Goal: Task Accomplishment & Management: Manage account settings

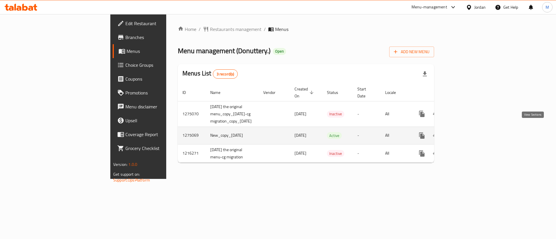
click at [467, 132] on icon "enhanced table" at bounding box center [463, 135] width 7 height 7
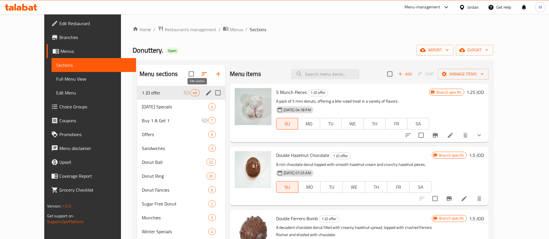
click at [206, 95] on icon "edit" at bounding box center [208, 92] width 5 height 5
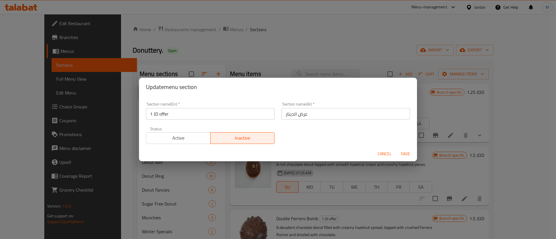
click at [186, 145] on div "Status Active Inactive" at bounding box center [210, 135] width 136 height 24
click at [194, 142] on span "Active" at bounding box center [179, 138] width 60 height 8
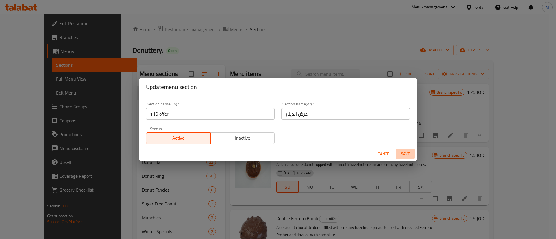
click at [405, 156] on span "Save" at bounding box center [405, 154] width 14 height 7
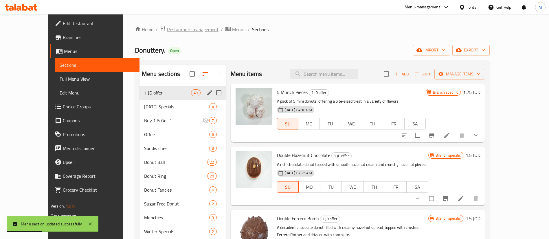
click at [173, 30] on span "Restaurants management" at bounding box center [193, 29] width 52 height 7
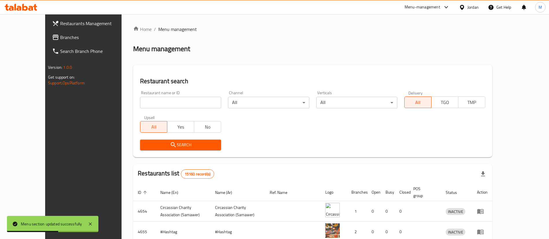
click at [61, 25] on span "Restaurants Management" at bounding box center [96, 23] width 72 height 7
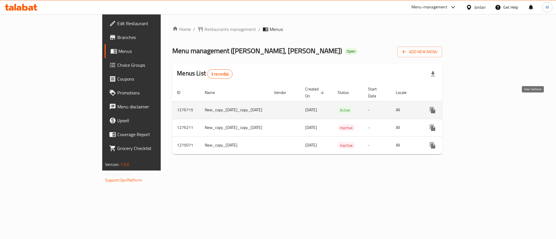
click at [481, 107] on link "enhanced table" at bounding box center [474, 110] width 14 height 14
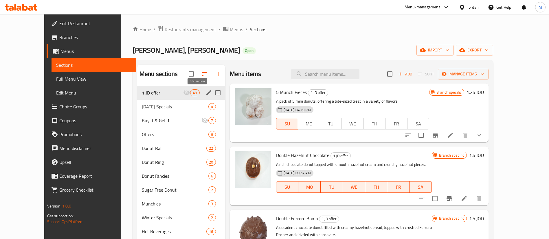
click at [205, 92] on icon "edit" at bounding box center [208, 92] width 7 height 7
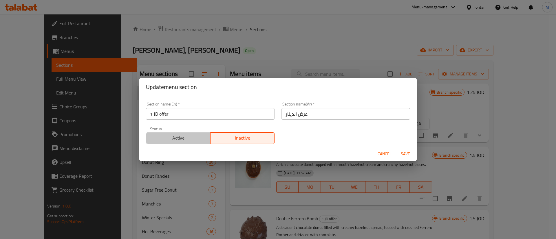
click at [185, 137] on span "Active" at bounding box center [179, 138] width 60 height 8
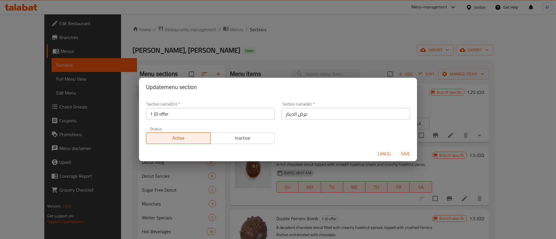
click at [407, 153] on span "Save" at bounding box center [405, 154] width 14 height 7
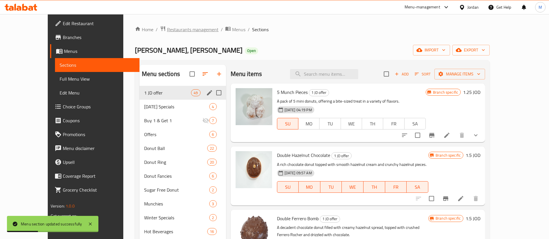
click at [167, 32] on span "Restaurants management" at bounding box center [193, 29] width 52 height 7
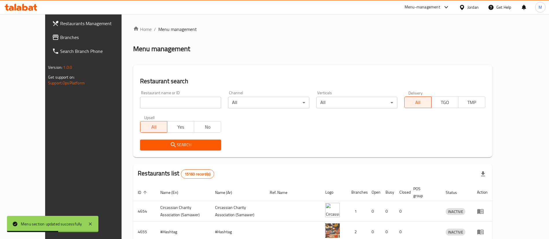
click at [179, 102] on input "search" at bounding box center [180, 103] width 81 height 12
type input "donuts factory"
click button "Search" at bounding box center [180, 145] width 81 height 11
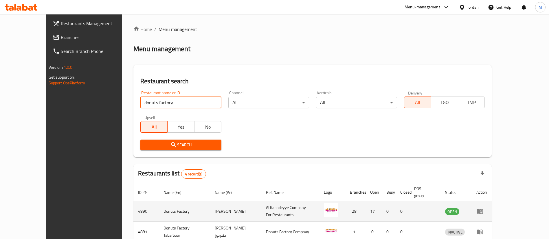
scroll to position [69, 0]
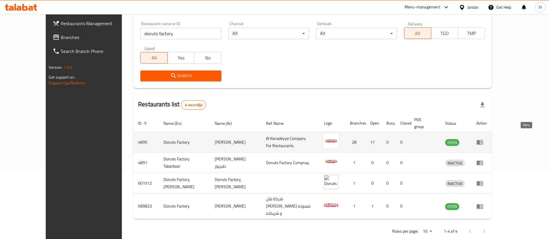
click at [487, 139] on link "enhanced table" at bounding box center [482, 142] width 11 height 7
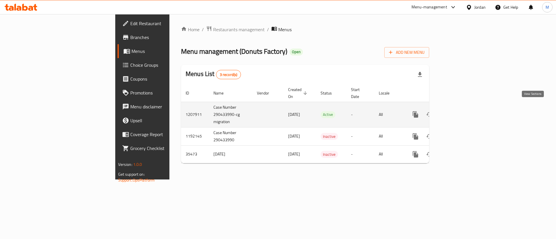
click at [460, 112] on icon "enhanced table" at bounding box center [457, 114] width 5 height 5
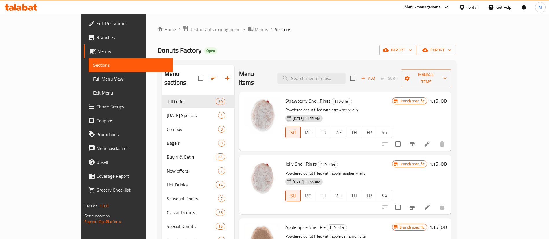
click at [190, 26] on span "Restaurants management" at bounding box center [216, 29] width 52 height 7
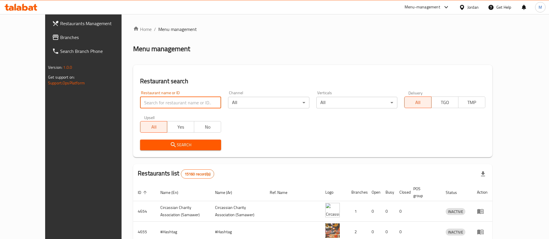
click at [172, 100] on input "search" at bounding box center [180, 103] width 81 height 12
type input "Wazeer Alhelo"
click button "Search" at bounding box center [180, 145] width 81 height 11
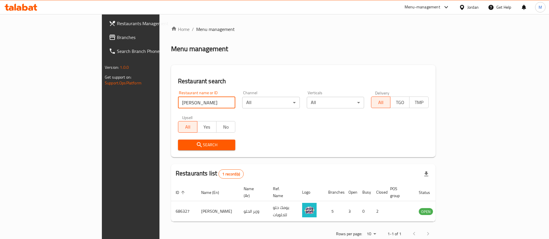
scroll to position [8, 0]
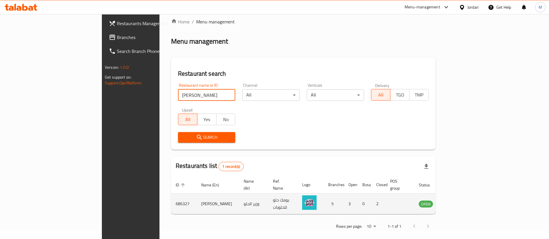
click at [171, 196] on td "686327" at bounding box center [183, 204] width 25 height 21
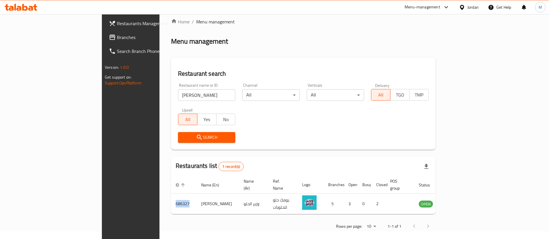
copy td "686327"
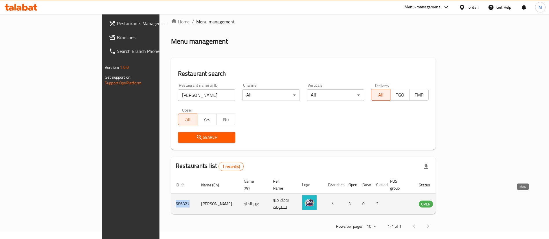
click at [456, 202] on icon "enhanced table" at bounding box center [453, 204] width 6 height 5
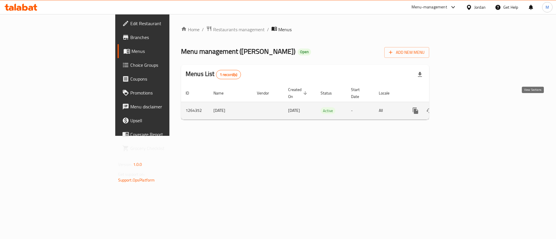
click at [461, 107] on icon "enhanced table" at bounding box center [457, 110] width 7 height 7
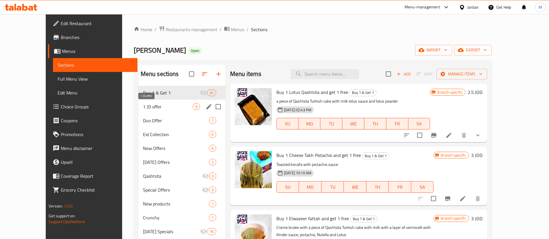
click at [154, 106] on span "1 JD offer" at bounding box center [168, 106] width 50 height 7
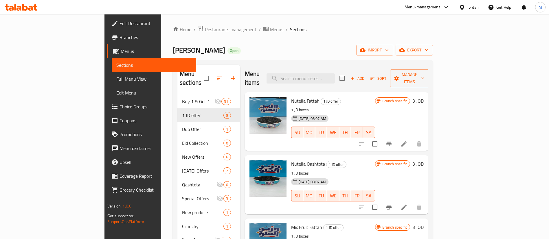
click at [120, 37] on span "Branches" at bounding box center [156, 37] width 72 height 7
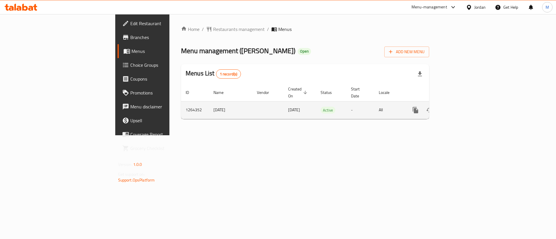
click at [461, 107] on icon "enhanced table" at bounding box center [457, 110] width 7 height 7
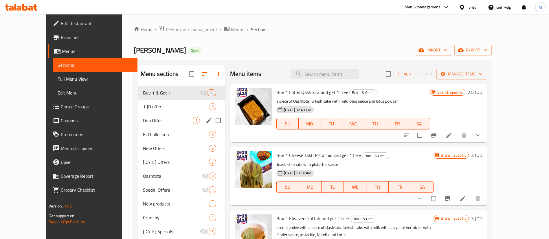
click at [155, 105] on span "1 JD offer" at bounding box center [176, 106] width 66 height 7
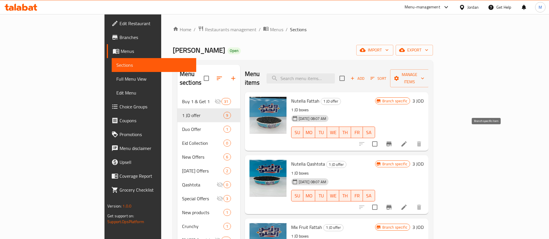
click at [392, 142] on icon "Branch-specific-item" at bounding box center [389, 144] width 5 height 5
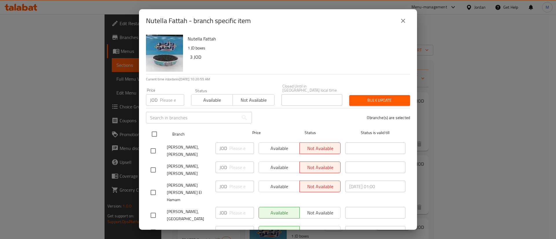
drag, startPoint x: 155, startPoint y: 132, endPoint x: 179, endPoint y: 124, distance: 25.3
click at [155, 132] on input "checkbox" at bounding box center [154, 134] width 12 height 12
checkbox input "true"
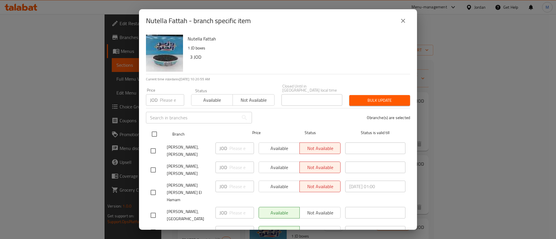
checkbox input "true"
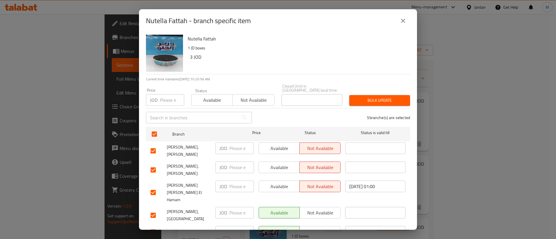
click at [290, 143] on button "Available" at bounding box center [279, 149] width 41 height 12
click at [283, 162] on button "Available" at bounding box center [279, 168] width 41 height 12
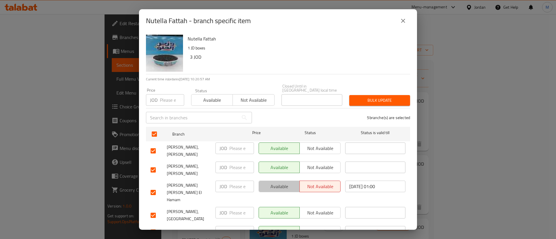
click at [276, 183] on span "Available" at bounding box center [279, 187] width 36 height 8
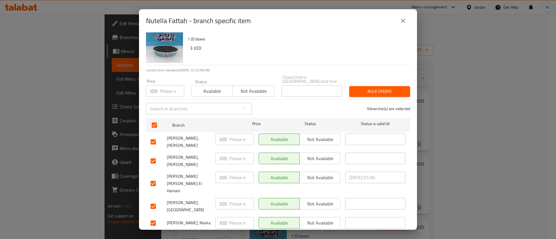
click at [310, 235] on span "Save" at bounding box center [278, 238] width 255 height 7
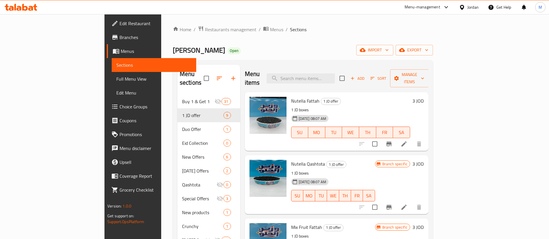
click at [393, 204] on icon "Branch-specific-item" at bounding box center [389, 207] width 7 height 7
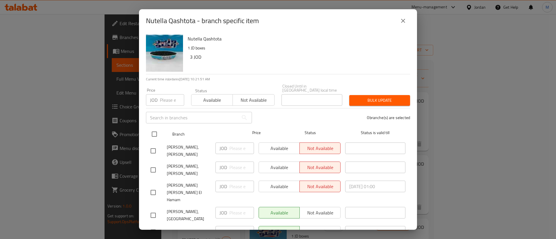
click at [156, 128] on input "checkbox" at bounding box center [154, 134] width 12 height 12
checkbox input "true"
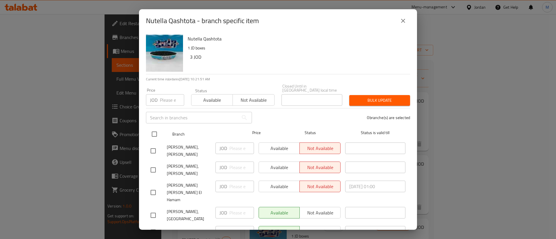
checkbox input "true"
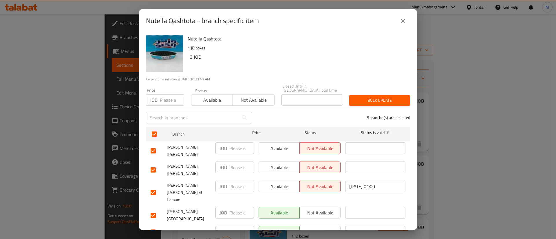
click at [284, 149] on span "Available" at bounding box center [279, 148] width 36 height 8
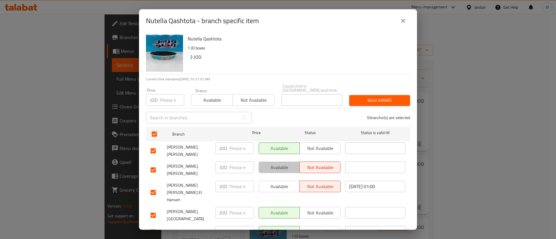
click at [283, 167] on span "Available" at bounding box center [279, 168] width 36 height 8
click at [284, 183] on span "Available" at bounding box center [279, 187] width 36 height 8
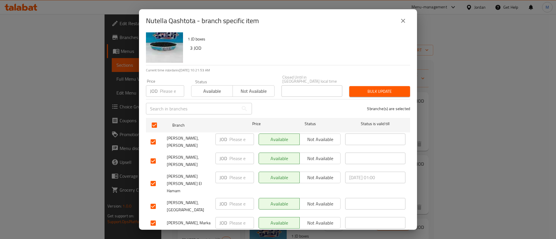
click at [323, 235] on span "Save" at bounding box center [278, 238] width 255 height 7
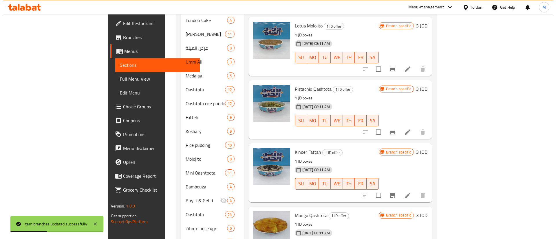
scroll to position [282, 0]
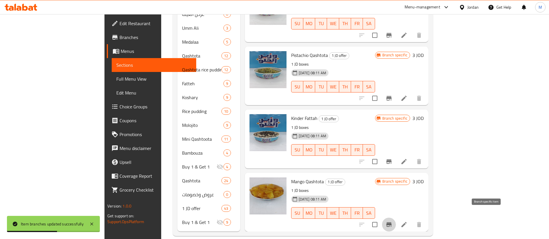
click at [393, 222] on icon "Branch-specific-item" at bounding box center [389, 225] width 7 height 7
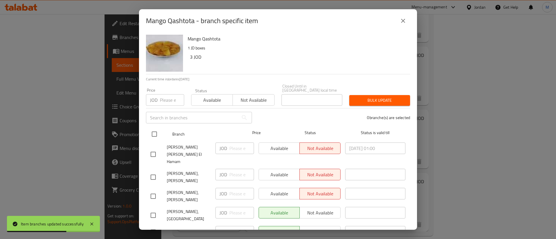
click at [155, 131] on input "checkbox" at bounding box center [154, 134] width 12 height 12
checkbox input "true"
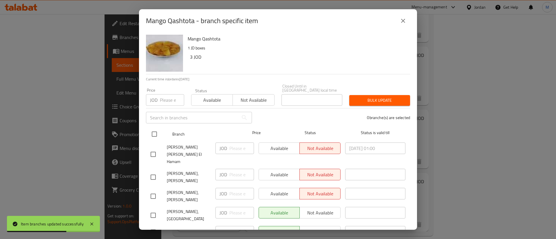
checkbox input "true"
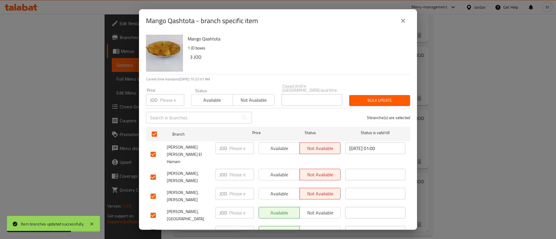
click at [270, 147] on span "Available" at bounding box center [279, 148] width 36 height 8
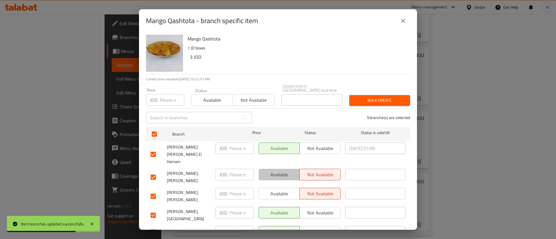
click at [280, 171] on span "Available" at bounding box center [279, 175] width 36 height 8
click at [284, 190] on span "Available" at bounding box center [279, 194] width 36 height 8
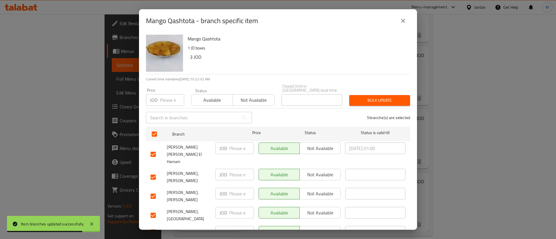
scroll to position [9, 0]
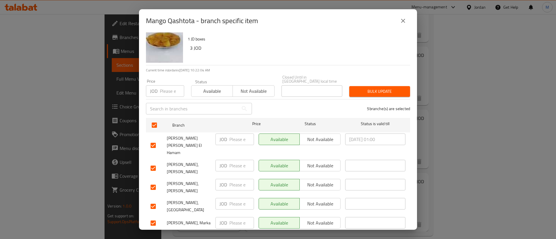
click at [332, 235] on span "Save" at bounding box center [278, 238] width 255 height 7
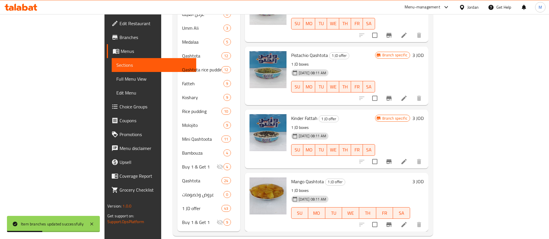
click at [392, 160] on icon "Branch-specific-item" at bounding box center [389, 162] width 5 height 5
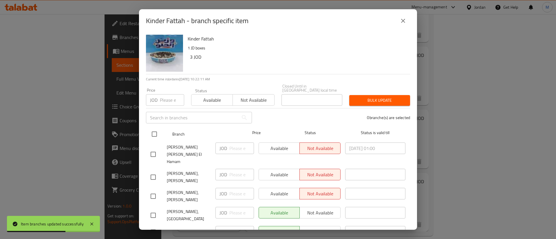
click at [151, 129] on input "checkbox" at bounding box center [154, 134] width 12 height 12
checkbox input "true"
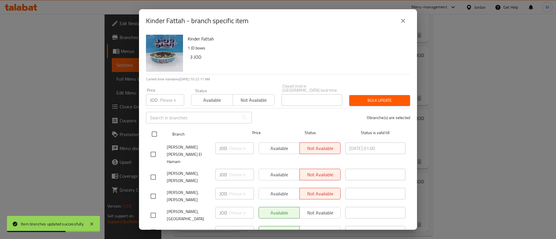
checkbox input "true"
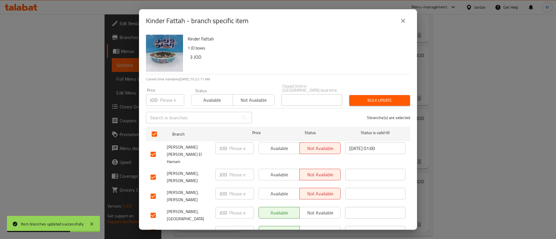
click at [264, 146] on span "Available" at bounding box center [279, 148] width 36 height 8
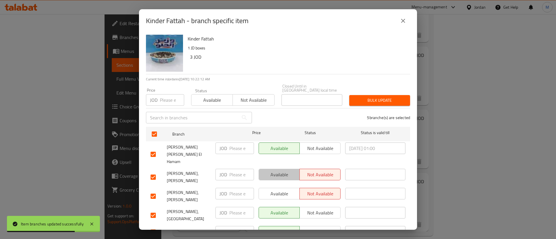
click at [280, 169] on button "Available" at bounding box center [279, 175] width 41 height 12
click at [283, 190] on span "Available" at bounding box center [279, 194] width 36 height 8
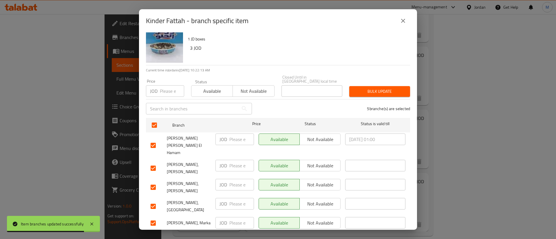
click at [304, 235] on span "Save" at bounding box center [278, 238] width 255 height 7
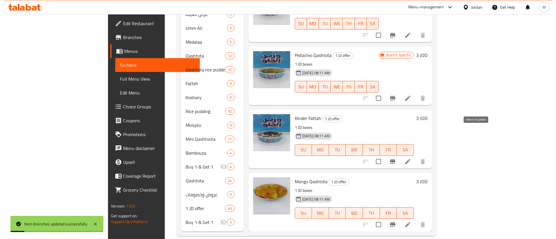
scroll to position [93, 0]
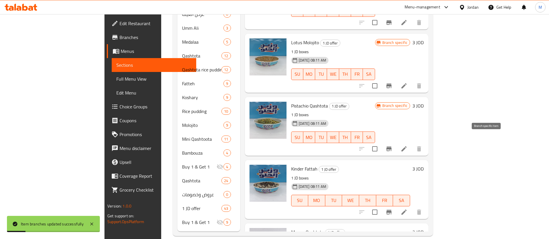
click at [392, 147] on icon "Branch-specific-item" at bounding box center [389, 149] width 5 height 5
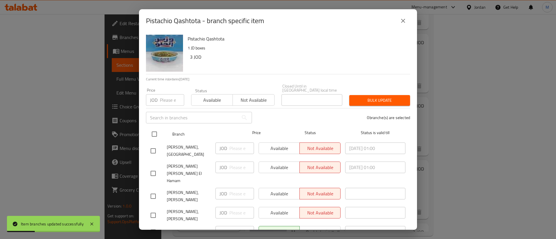
click at [158, 132] on input "checkbox" at bounding box center [154, 134] width 12 height 12
checkbox input "true"
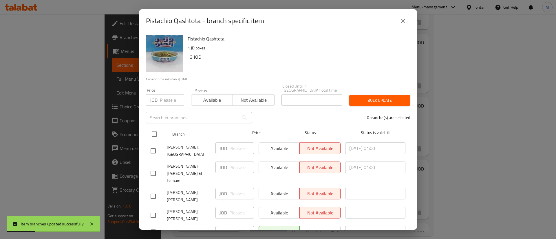
checkbox input "true"
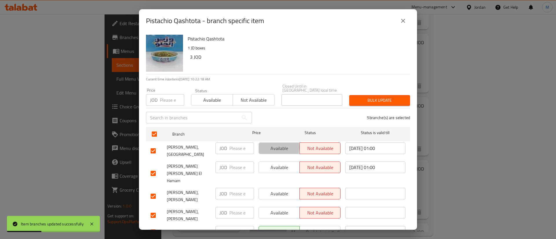
click at [265, 144] on span "Available" at bounding box center [279, 148] width 36 height 8
click at [278, 164] on span "Available" at bounding box center [279, 168] width 36 height 8
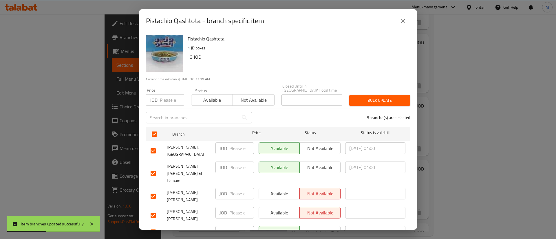
click at [287, 190] on span "Available" at bounding box center [279, 194] width 36 height 8
click at [285, 209] on span "Available" at bounding box center [279, 213] width 36 height 8
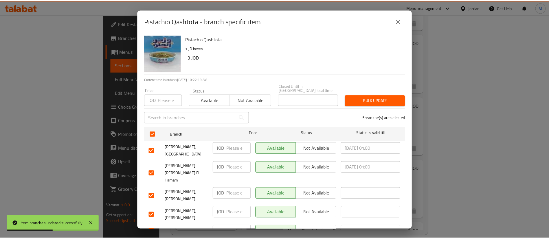
scroll to position [9, 0]
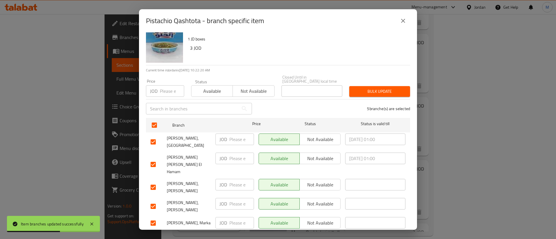
click at [292, 235] on span "Save" at bounding box center [278, 238] width 255 height 7
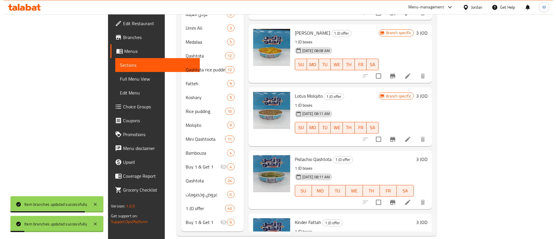
scroll to position [38, 0]
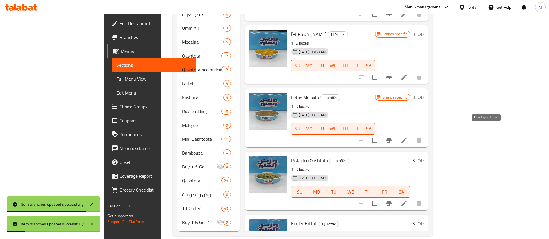
click at [392, 138] on icon "Branch-specific-item" at bounding box center [389, 140] width 5 height 5
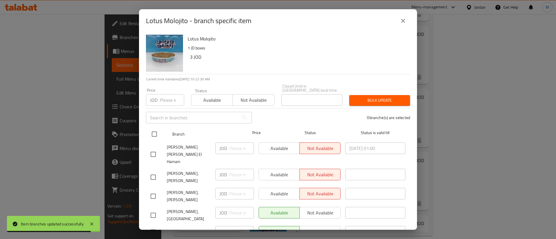
click at [159, 132] on input "checkbox" at bounding box center [154, 134] width 12 height 12
checkbox input "true"
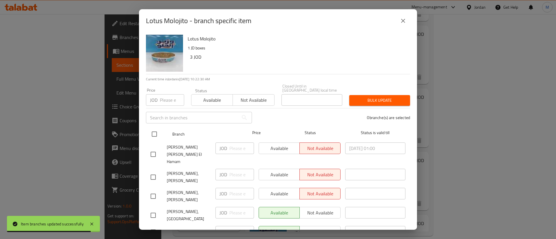
checkbox input "true"
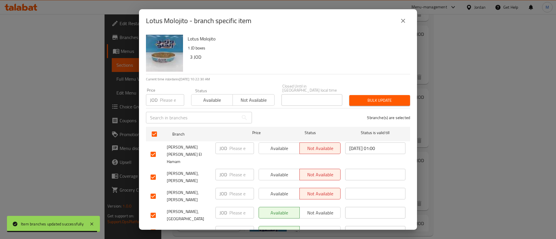
click at [262, 144] on span "Available" at bounding box center [279, 148] width 36 height 8
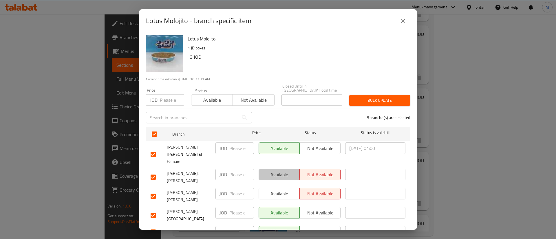
click at [276, 171] on span "Available" at bounding box center [279, 175] width 36 height 8
click at [280, 190] on span "Available" at bounding box center [279, 194] width 36 height 8
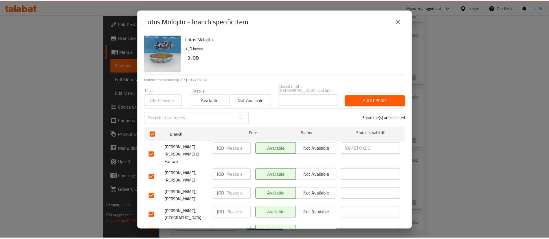
scroll to position [9, 0]
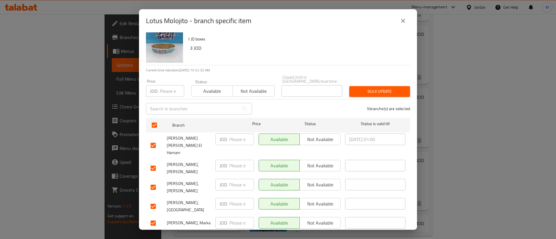
click at [313, 235] on span "Save" at bounding box center [278, 238] width 255 height 7
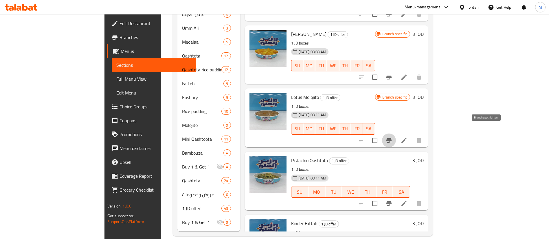
click at [392, 138] on icon "Branch-specific-item" at bounding box center [389, 140] width 5 height 5
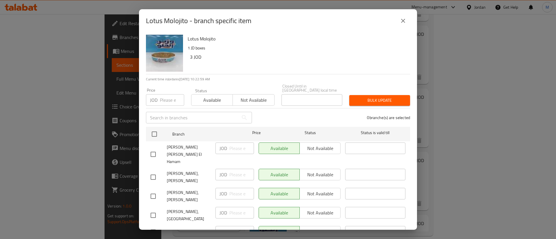
click at [400, 18] on icon "close" at bounding box center [403, 20] width 7 height 7
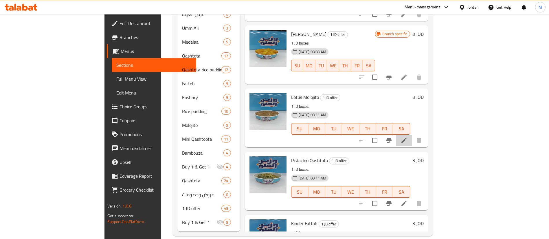
click at [412, 137] on li at bounding box center [404, 141] width 16 height 10
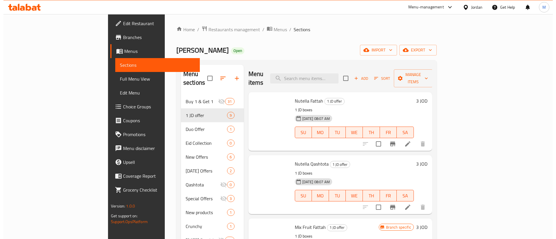
scroll to position [282, 0]
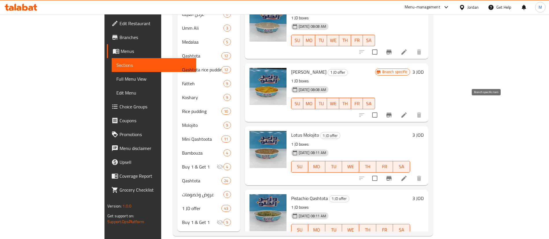
click at [392, 113] on icon "Branch-specific-item" at bounding box center [389, 115] width 5 height 5
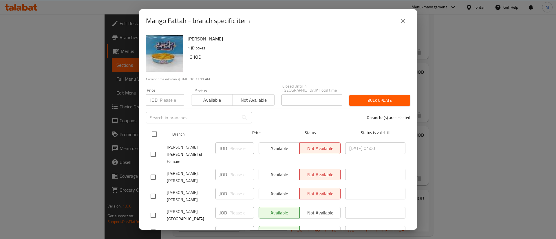
click at [151, 129] on input "checkbox" at bounding box center [154, 134] width 12 height 12
checkbox input "true"
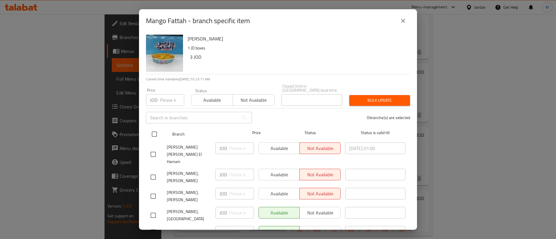
checkbox input "true"
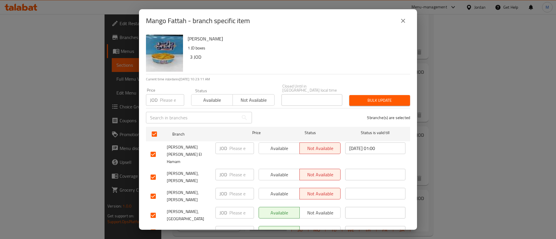
click at [286, 144] on span "Available" at bounding box center [279, 148] width 36 height 8
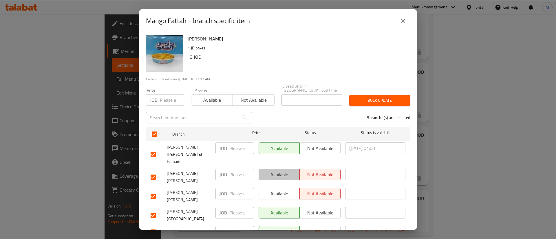
click at [287, 169] on button "Available" at bounding box center [279, 175] width 41 height 12
click at [286, 188] on button "Available" at bounding box center [279, 194] width 41 height 12
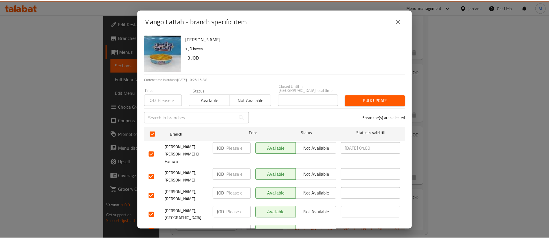
scroll to position [9, 0]
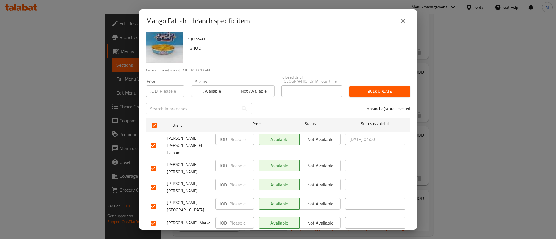
click at [312, 235] on span "Save" at bounding box center [278, 238] width 255 height 7
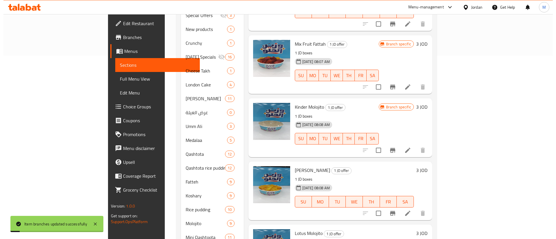
scroll to position [182, 0]
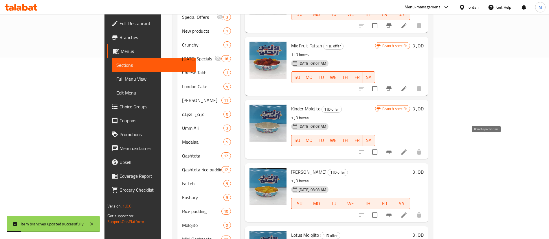
click at [393, 149] on icon "Branch-specific-item" at bounding box center [389, 152] width 7 height 7
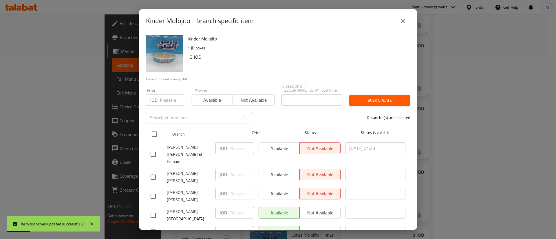
click at [156, 131] on input "checkbox" at bounding box center [154, 134] width 12 height 12
checkbox input "true"
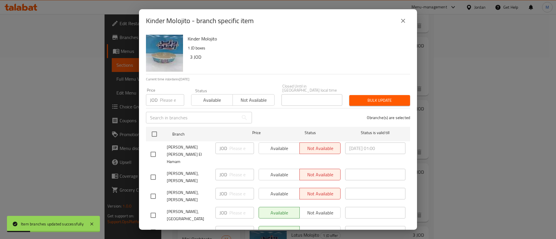
checkbox input "true"
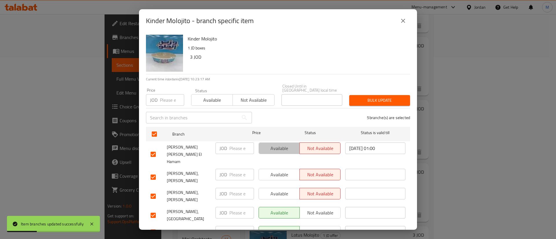
drag, startPoint x: 286, startPoint y: 148, endPoint x: 285, endPoint y: 161, distance: 13.1
click at [286, 148] on span "Available" at bounding box center [279, 148] width 36 height 8
click at [285, 171] on span "Available" at bounding box center [279, 175] width 36 height 8
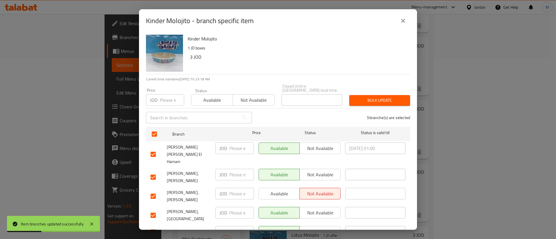
click at [288, 188] on button "Available" at bounding box center [279, 194] width 41 height 12
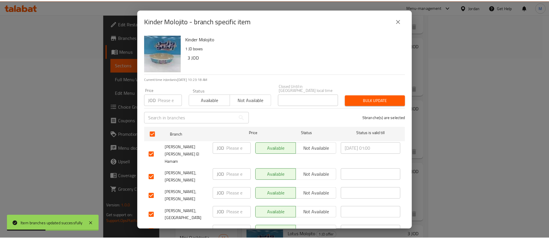
scroll to position [9, 0]
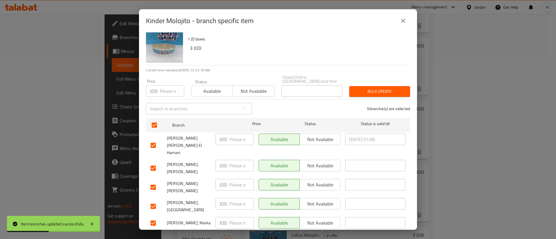
click at [299, 235] on span "Save" at bounding box center [278, 238] width 255 height 7
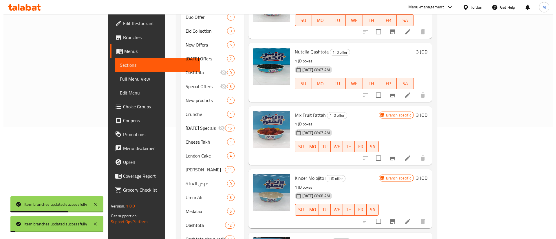
scroll to position [107, 0]
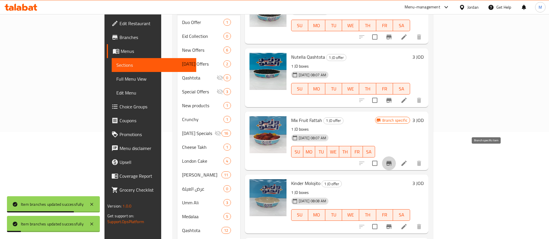
click at [393, 160] on icon "Branch-specific-item" at bounding box center [389, 163] width 7 height 7
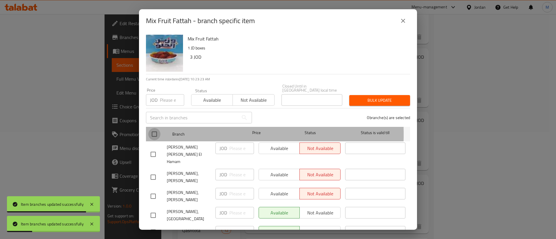
drag, startPoint x: 157, startPoint y: 131, endPoint x: 239, endPoint y: 143, distance: 83.2
click at [157, 130] on input "checkbox" at bounding box center [154, 134] width 12 height 12
checkbox input "true"
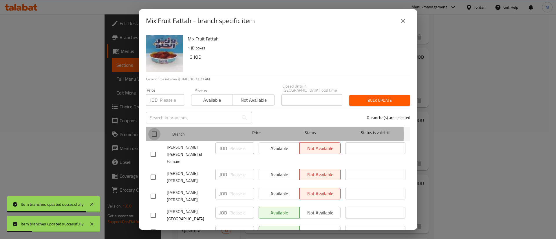
checkbox input "true"
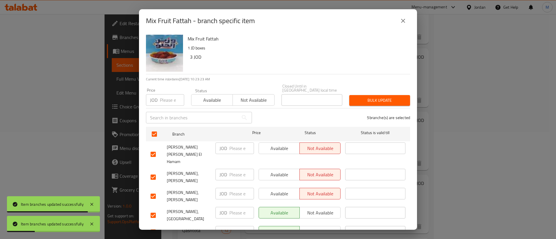
click at [268, 146] on span "Available" at bounding box center [279, 148] width 36 height 8
click at [285, 170] on div "Available Not available" at bounding box center [299, 177] width 87 height 21
click at [286, 190] on span "Available" at bounding box center [279, 194] width 36 height 8
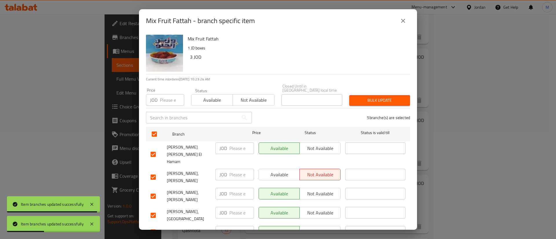
click at [285, 171] on span "Available" at bounding box center [279, 175] width 36 height 8
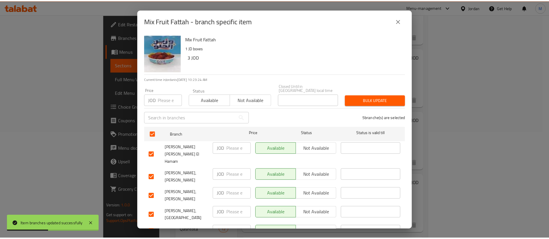
scroll to position [9, 0]
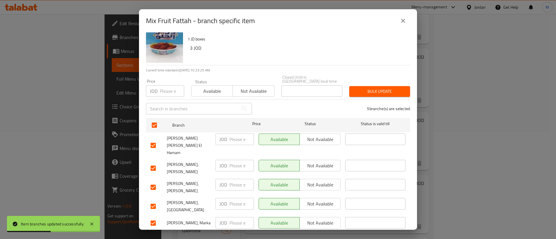
click at [314, 235] on span "Save" at bounding box center [278, 238] width 255 height 7
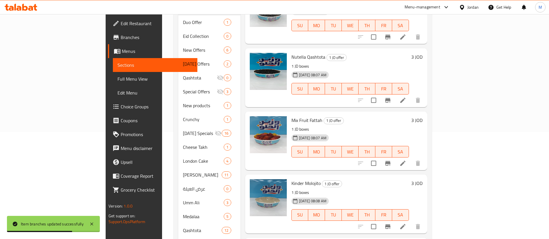
click at [308, 217] on div "10-08-2025 08:08 AM SU MO TU WE TH FR SA" at bounding box center [350, 211] width 122 height 31
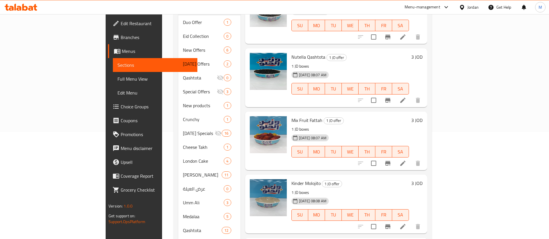
scroll to position [0, 0]
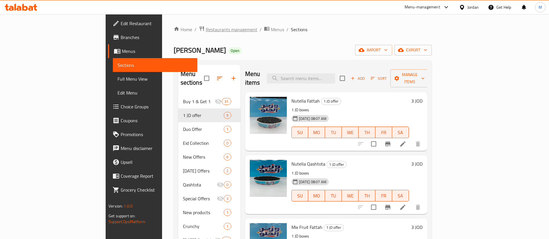
click at [206, 33] on span "Restaurants management" at bounding box center [232, 29] width 52 height 7
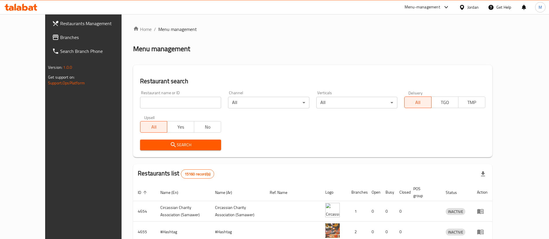
click at [173, 106] on input "search" at bounding box center [180, 103] width 81 height 12
type input "Brain Freeze"
click at [189, 143] on span "Search" at bounding box center [181, 145] width 72 height 7
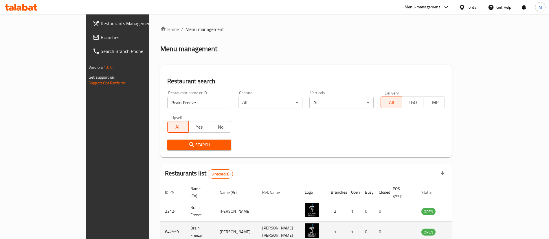
scroll to position [49, 0]
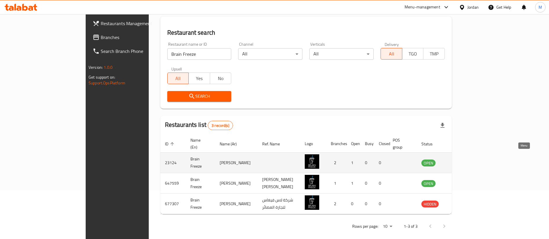
click at [458, 162] on icon "enhanced table" at bounding box center [457, 163] width 2 height 2
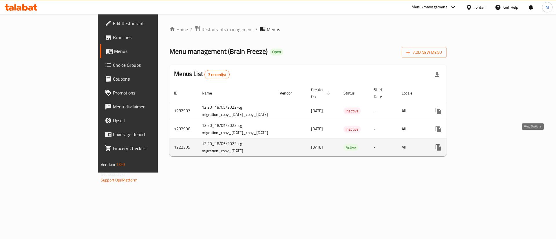
click at [484, 144] on icon "enhanced table" at bounding box center [480, 147] width 7 height 7
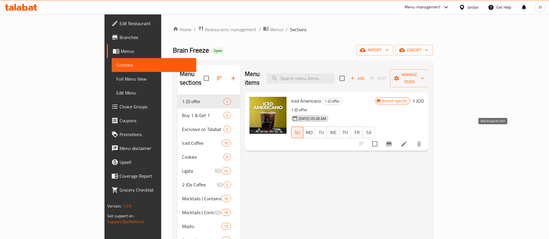
click at [393, 141] on icon "Branch-specific-item" at bounding box center [389, 144] width 7 height 7
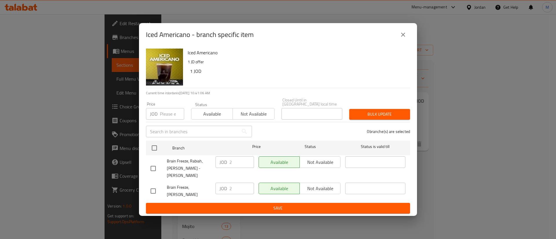
click at [408, 42] on button "close" at bounding box center [403, 35] width 14 height 14
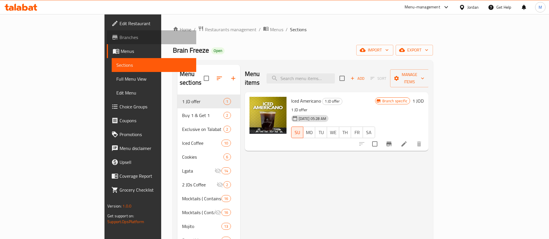
click at [120, 37] on span "Branches" at bounding box center [156, 37] width 72 height 7
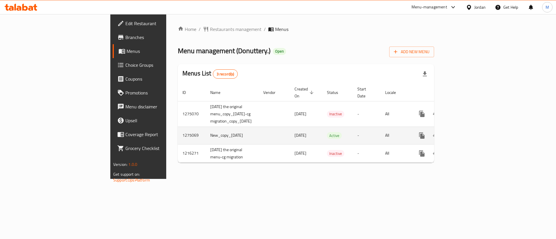
click at [466, 133] on icon "enhanced table" at bounding box center [463, 135] width 5 height 5
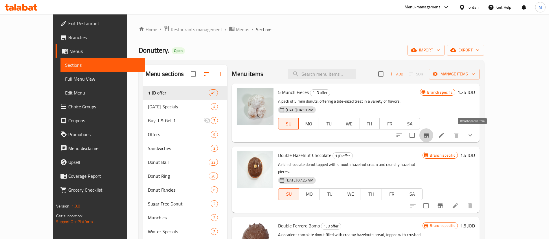
click at [429, 136] on icon "Branch-specific-item" at bounding box center [426, 135] width 5 height 5
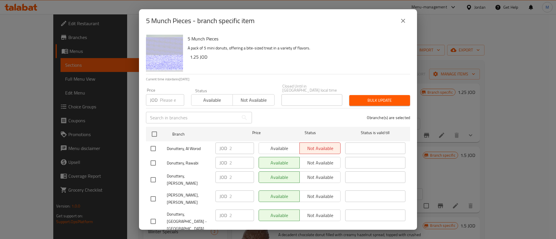
scroll to position [168, 0]
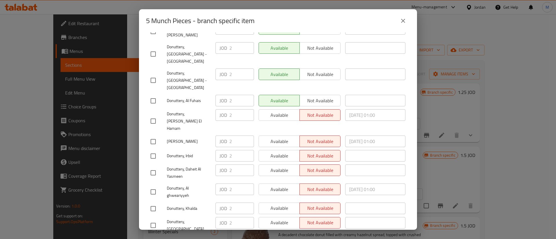
click at [155, 115] on input "checkbox" at bounding box center [153, 121] width 12 height 12
checkbox input "true"
click at [151, 136] on input "checkbox" at bounding box center [153, 142] width 12 height 12
checkbox input "true"
click at [151, 150] on input "checkbox" at bounding box center [153, 156] width 12 height 12
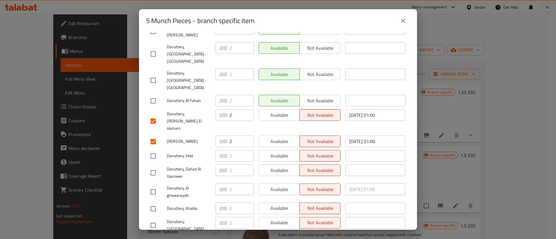
checkbox input "true"
click at [150, 167] on input "checkbox" at bounding box center [153, 173] width 12 height 12
checkbox input "true"
click at [152, 186] on input "checkbox" at bounding box center [153, 192] width 12 height 12
checkbox input "true"
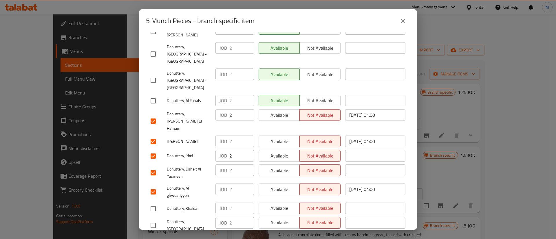
click at [154, 203] on input "checkbox" at bounding box center [153, 209] width 12 height 12
checkbox input "true"
click at [153, 220] on input "checkbox" at bounding box center [153, 226] width 12 height 12
checkbox input "true"
click at [265, 217] on button "Available" at bounding box center [279, 223] width 41 height 12
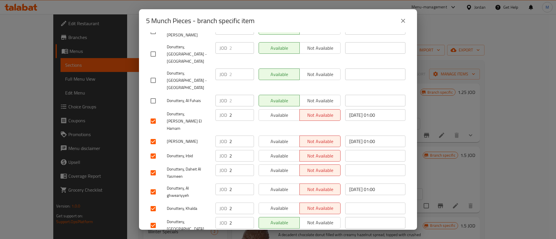
click at [277, 204] on span "Available" at bounding box center [279, 208] width 36 height 8
click at [283, 162] on div "Available Not available" at bounding box center [299, 172] width 87 height 21
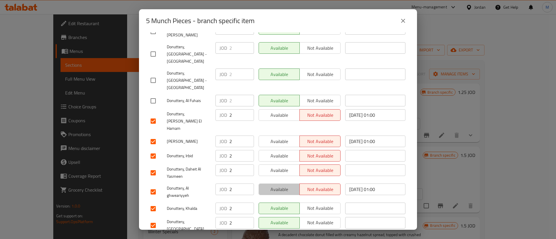
drag, startPoint x: 282, startPoint y: 159, endPoint x: 284, endPoint y: 138, distance: 20.7
click at [281, 186] on span "Available" at bounding box center [279, 190] width 36 height 8
click at [284, 167] on span "Available" at bounding box center [279, 171] width 36 height 8
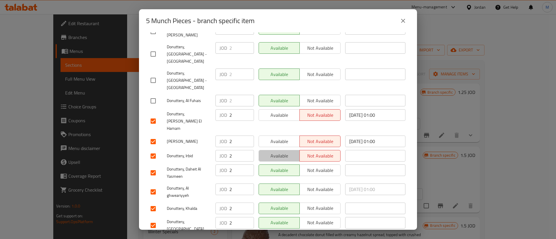
click at [281, 152] on span "Available" at bounding box center [279, 156] width 36 height 8
click at [286, 136] on button "Available" at bounding box center [279, 142] width 41 height 12
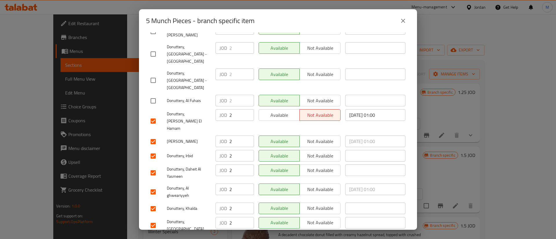
click at [286, 111] on span "Available" at bounding box center [279, 115] width 36 height 8
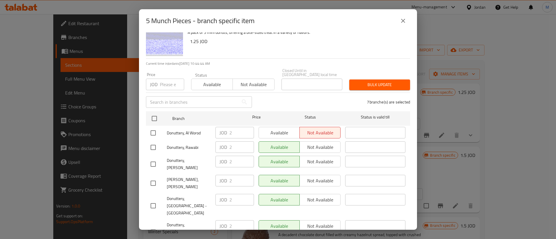
scroll to position [0, 0]
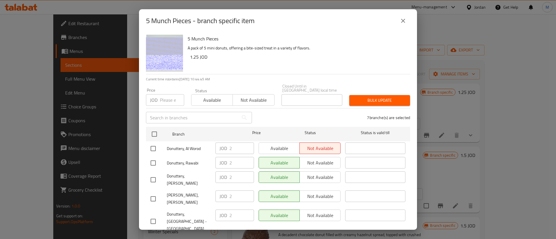
click at [281, 148] on div "Available Not available" at bounding box center [300, 149] width 82 height 12
click at [154, 145] on input "checkbox" at bounding box center [153, 149] width 12 height 12
checkbox input "true"
click at [280, 148] on span "Available" at bounding box center [279, 148] width 36 height 8
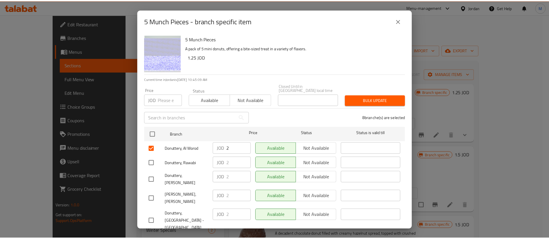
scroll to position [168, 0]
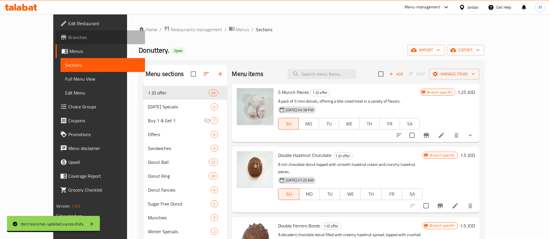
click at [68, 39] on span "Branches" at bounding box center [104, 37] width 72 height 7
